Goal: Find specific page/section: Find specific page/section

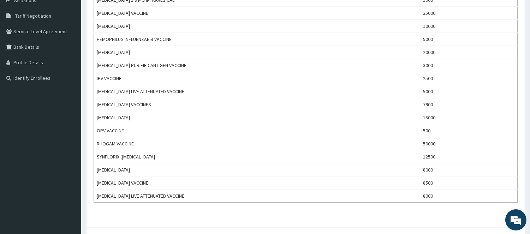
scroll to position [123, 0]
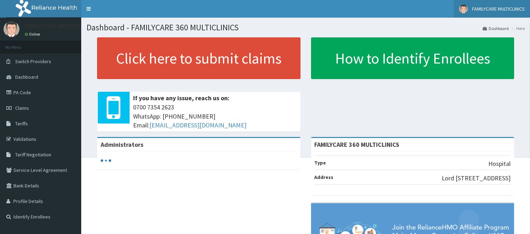
click at [518, 7] on span "FAMILYCARE MULTICLINICS" at bounding box center [499, 9] width 53 height 6
